Goal: Task Accomplishment & Management: Complete application form

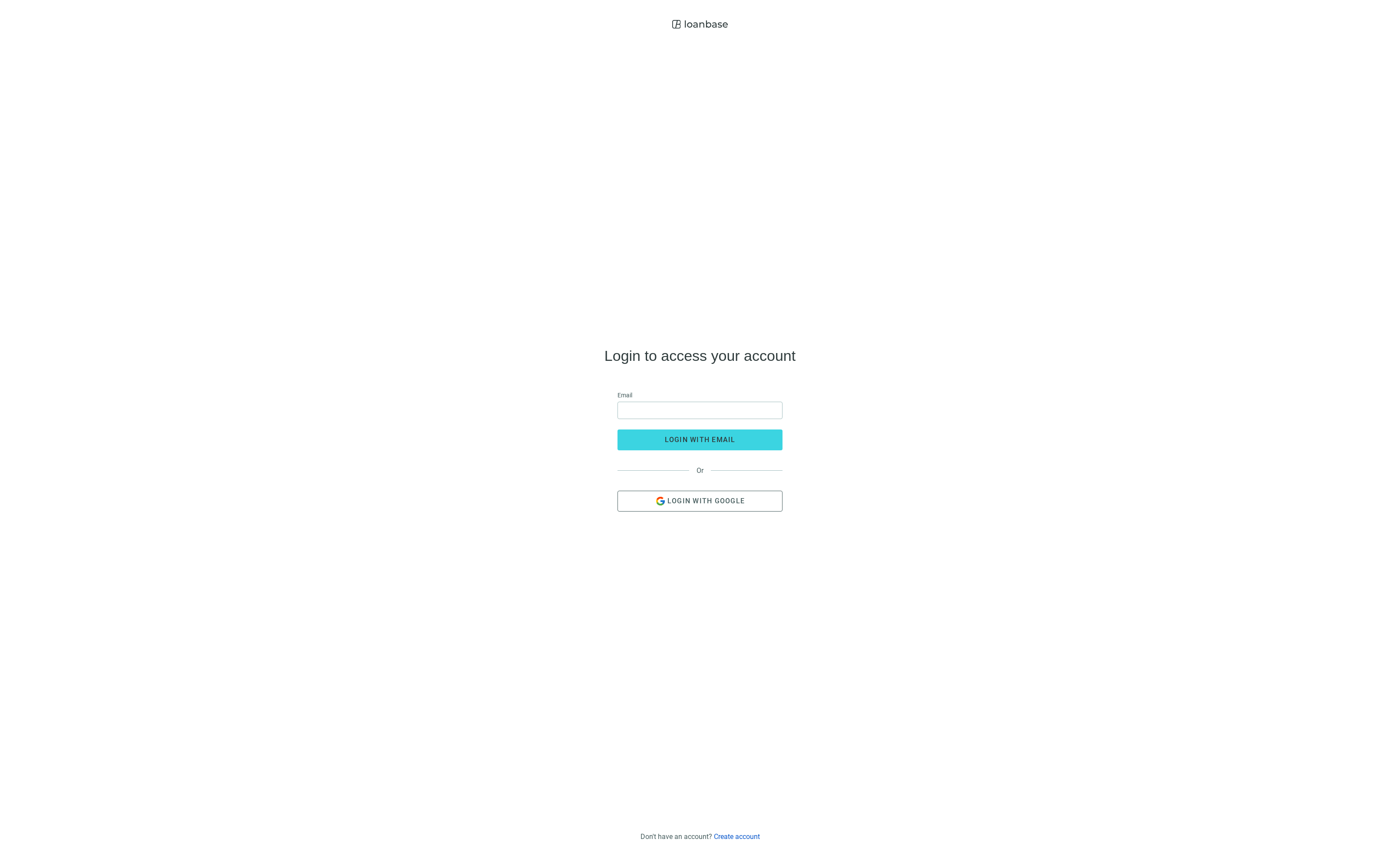
click at [700, 439] on span "login with email" at bounding box center [700, 440] width 71 height 8
click at [736, 836] on link "Create account" at bounding box center [736, 837] width 46 height 8
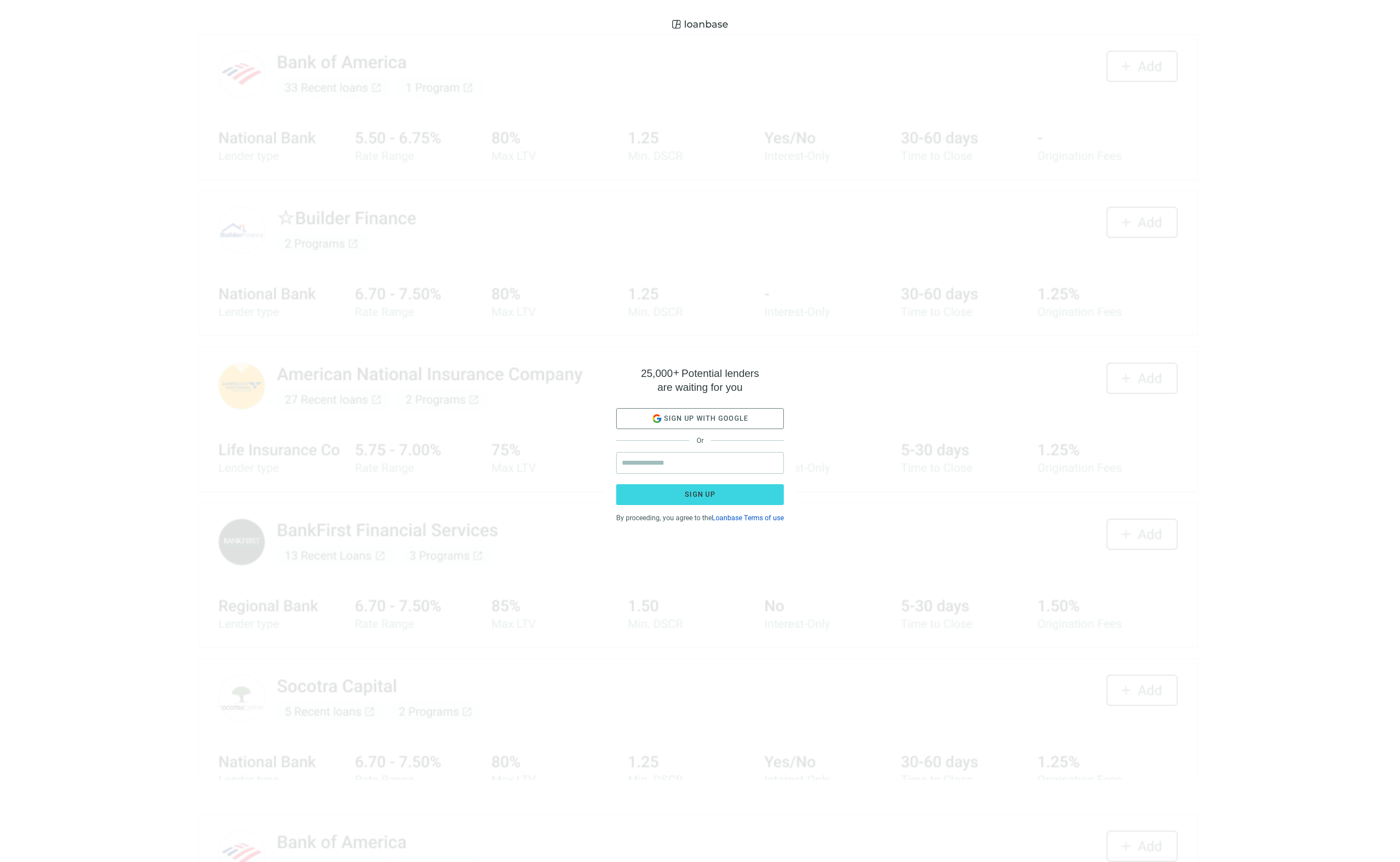
click at [700, 490] on span "Sign up" at bounding box center [700, 494] width 30 height 8
click at [700, 414] on span "Sign up with google" at bounding box center [707, 418] width 85 height 8
